Goal: Check status: Check status

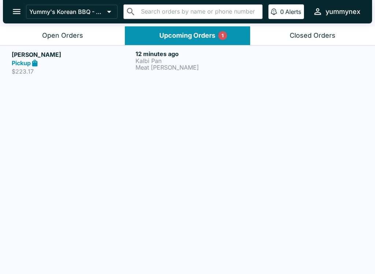
scroll to position [1, 0]
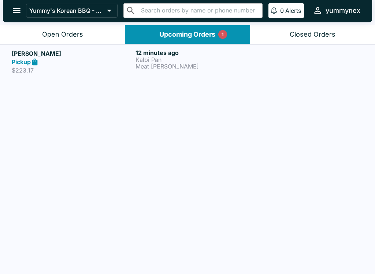
click at [166, 70] on div "12 minutes ago Kalbi Pan Meat [PERSON_NAME]" at bounding box center [195, 61] width 121 height 25
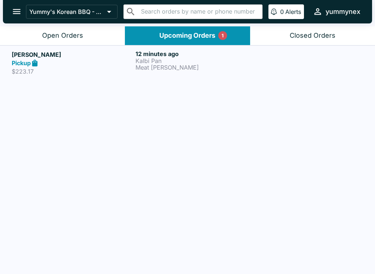
click at [149, 51] on h6 "12 minutes ago" at bounding box center [195, 53] width 121 height 7
click at [161, 59] on p "Kalbi Pan" at bounding box center [195, 60] width 121 height 7
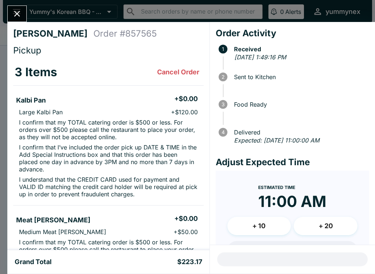
click at [22, 17] on button "Close" at bounding box center [17, 14] width 19 height 16
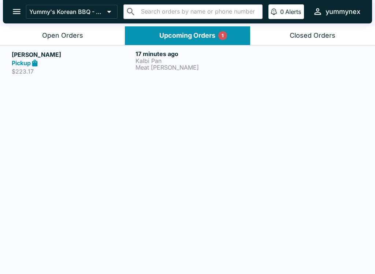
click at [83, 34] on button "Open Orders" at bounding box center [62, 35] width 125 height 19
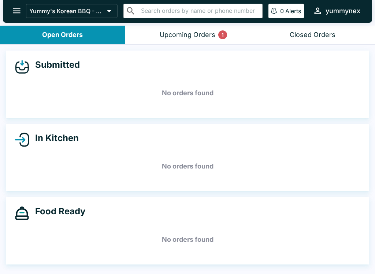
click at [166, 32] on div "Upcoming Orders 1" at bounding box center [187, 35] width 56 height 8
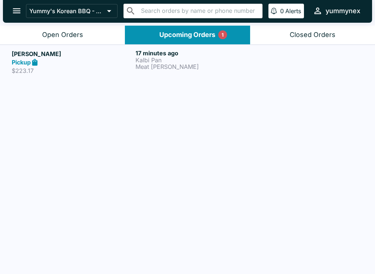
click at [99, 33] on button "Open Orders" at bounding box center [62, 35] width 125 height 19
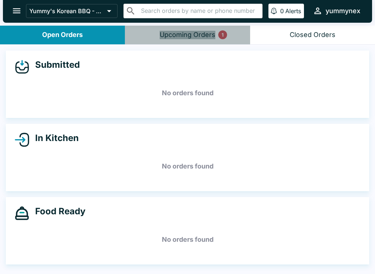
click at [199, 39] on button "Upcoming Orders 1" at bounding box center [187, 35] width 125 height 19
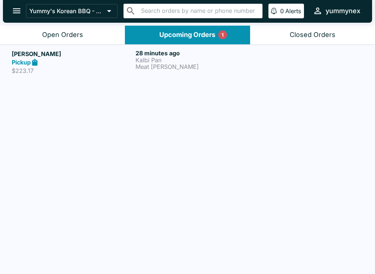
click at [148, 66] on p "Meat [PERSON_NAME]" at bounding box center [195, 66] width 121 height 7
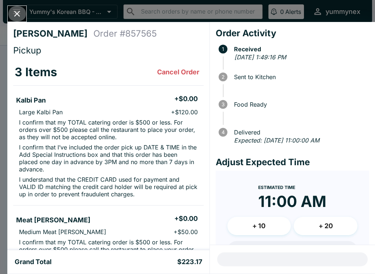
click at [15, 14] on icon "Close" at bounding box center [17, 14] width 10 height 10
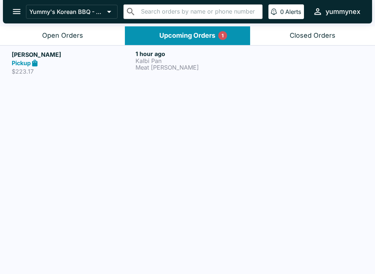
click at [153, 52] on h6 "1 hour ago" at bounding box center [195, 53] width 121 height 7
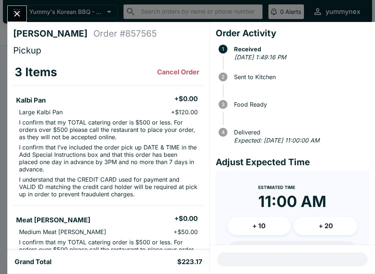
click at [109, 204] on td "Kalbi Pan + $0.00 Large Kalbi Pan + $120.00 I confirm that my TOTAL catering or…" at bounding box center [108, 146] width 190 height 120
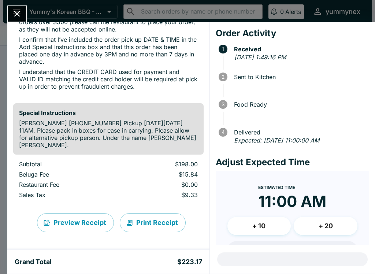
scroll to position [347, 0]
